Goal: Information Seeking & Learning: Learn about a topic

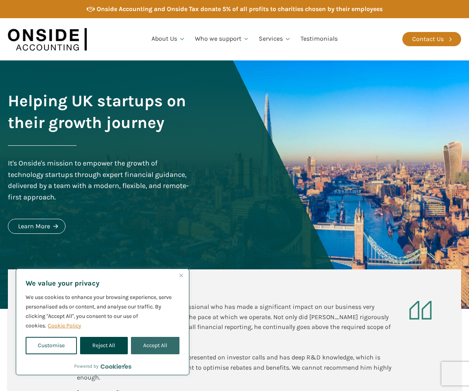
click at [151, 343] on button "Accept All" at bounding box center [155, 345] width 49 height 17
checkbox input "true"
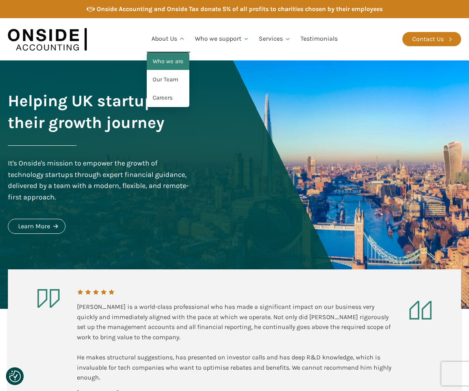
click at [167, 60] on link "Who we are" at bounding box center [168, 61] width 43 height 18
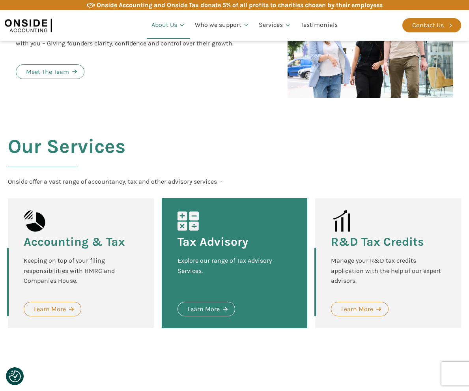
scroll to position [888, 0]
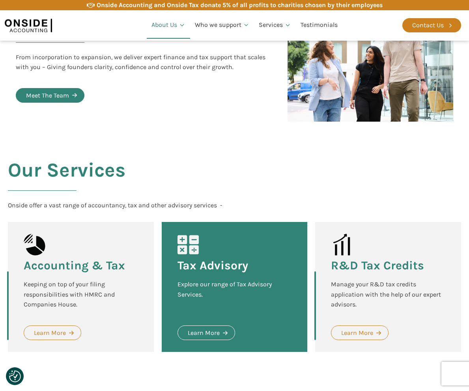
click at [39, 90] on div "Meet The Team" at bounding box center [47, 95] width 43 height 10
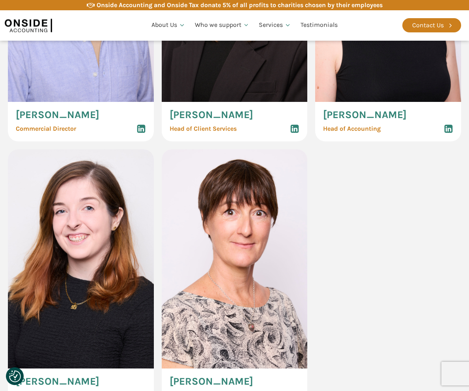
scroll to position [750, 0]
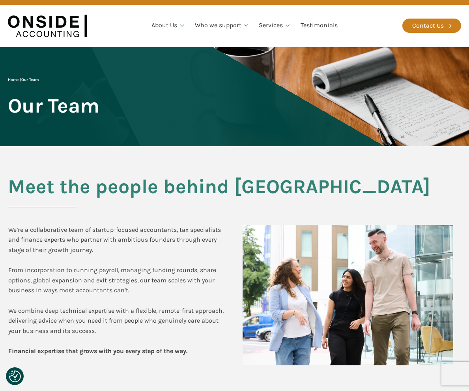
scroll to position [0, 0]
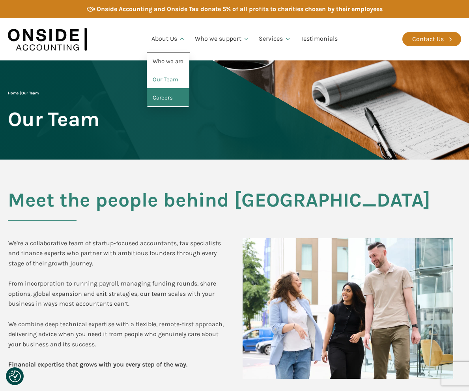
click at [164, 98] on link "Careers" at bounding box center [168, 98] width 43 height 18
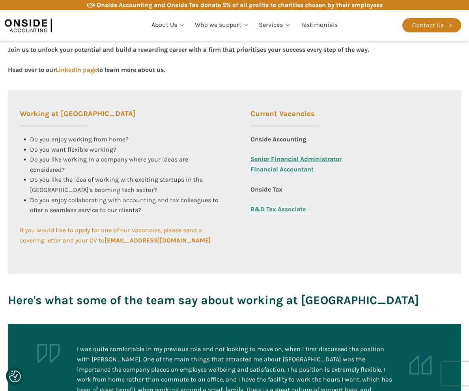
scroll to position [276, 0]
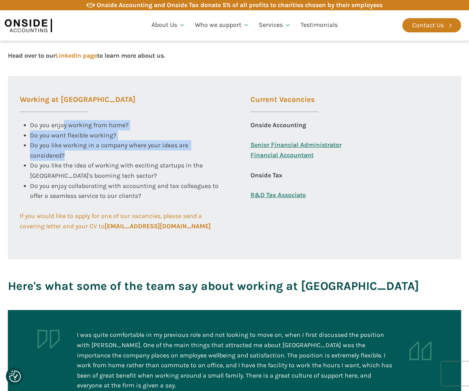
drag, startPoint x: 63, startPoint y: 121, endPoint x: 65, endPoint y: 152, distance: 31.3
click at [65, 152] on div "Do you enjoy working from home? Do you want flexible working? Do you like worki…" at bounding box center [119, 150] width 199 height 61
click at [80, 159] on div "Do you like working in a company where your ideas are considered?" at bounding box center [124, 150] width 189 height 20
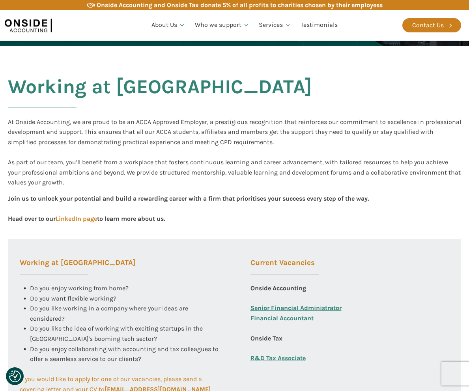
scroll to position [158, 0]
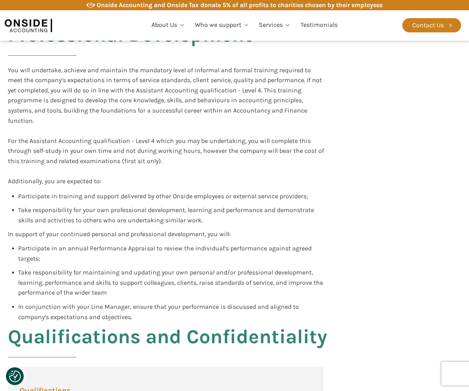
scroll to position [986, 0]
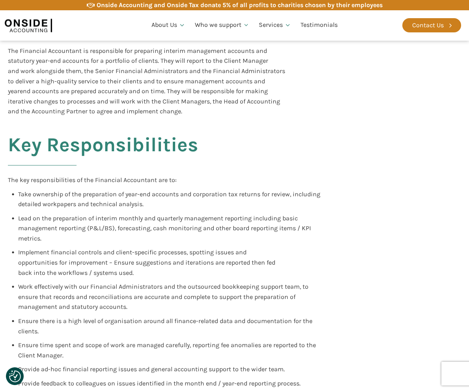
scroll to position [237, 0]
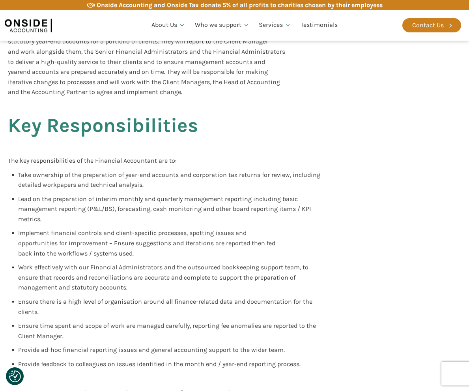
click at [342, 122] on div "Key Responsibilities The key responsibilities of the Financial Accountant are t…" at bounding box center [234, 235] width 469 height 276
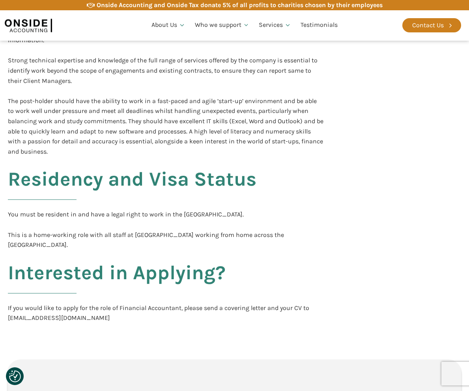
scroll to position [1420, 0]
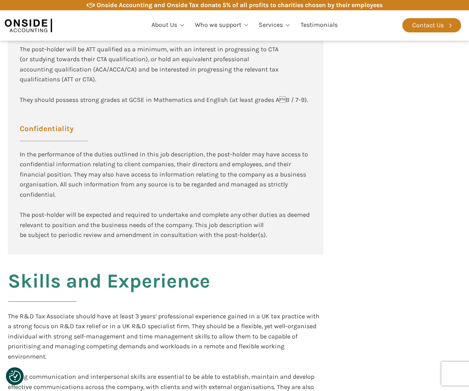
scroll to position [1144, 0]
